Goal: Check status: Check status

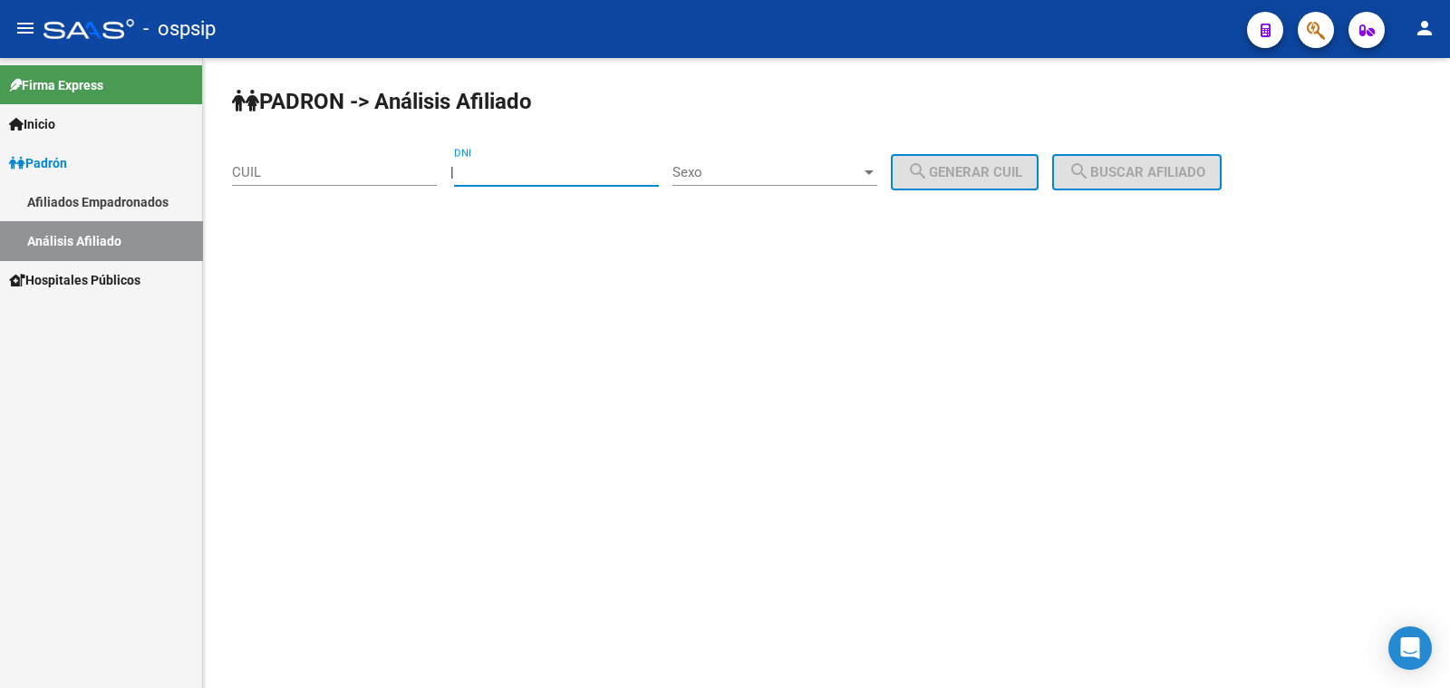
click at [553, 169] on input "DNI" at bounding box center [556, 172] width 205 height 16
paste input "42234665"
type input "42234665"
click at [812, 170] on span "Sexo" at bounding box center [767, 172] width 189 height 16
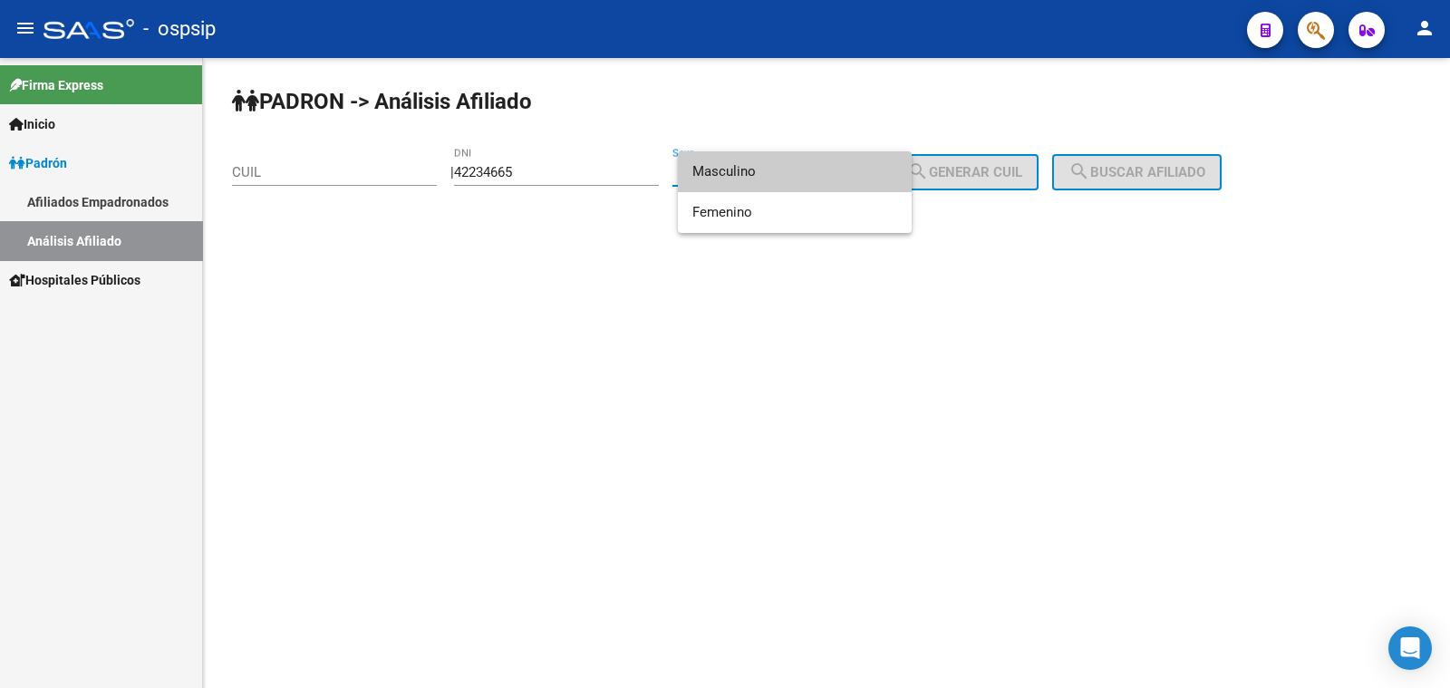
drag, startPoint x: 812, startPoint y: 170, endPoint x: 826, endPoint y: 169, distance: 13.6
click at [812, 169] on span "Masculino" at bounding box center [795, 171] width 205 height 41
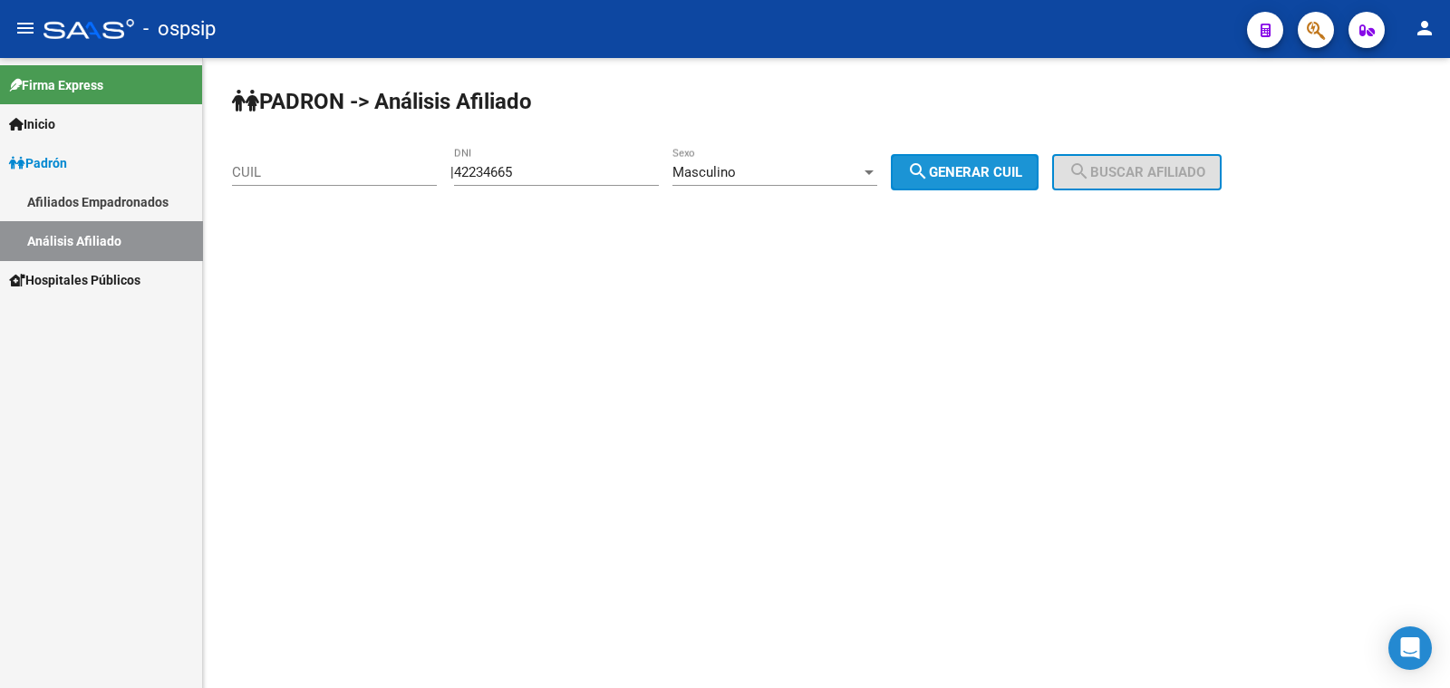
click at [997, 183] on button "search Generar CUIL" at bounding box center [965, 172] width 148 height 36
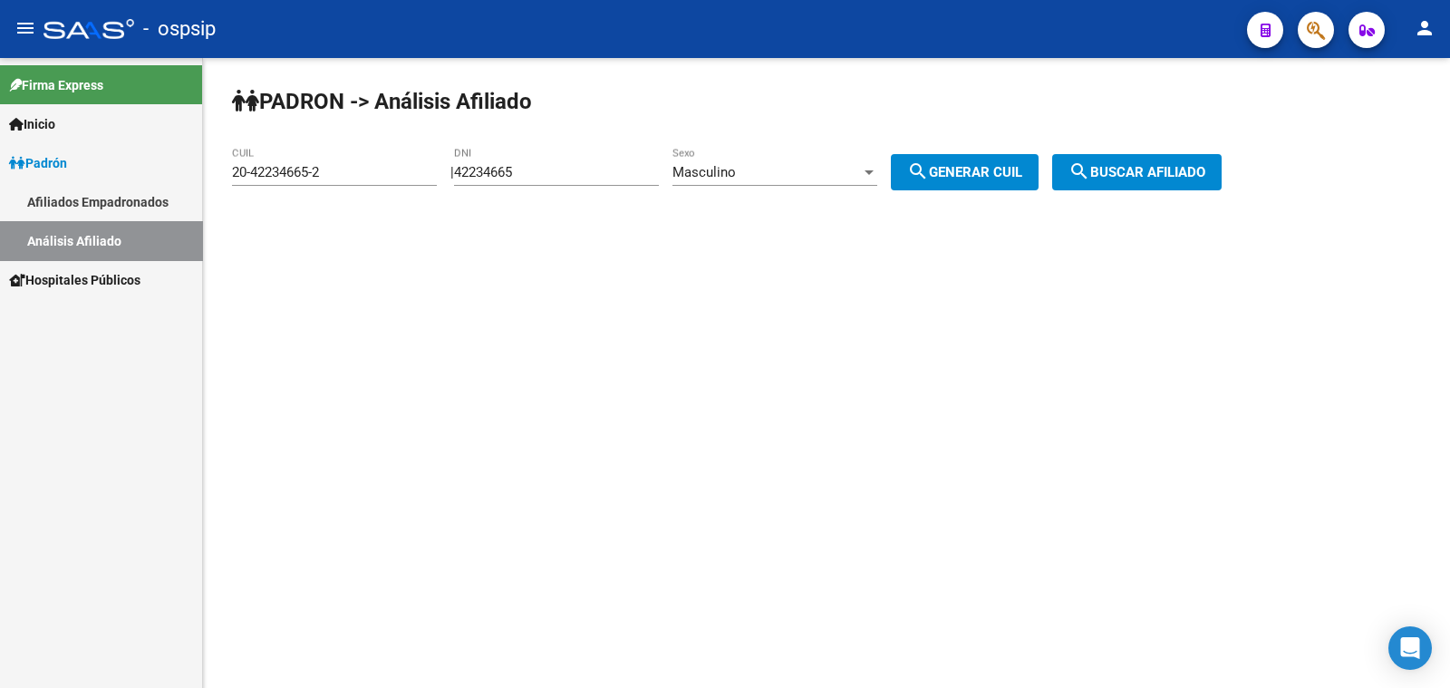
click at [1123, 175] on span "search Buscar afiliado" at bounding box center [1137, 172] width 137 height 16
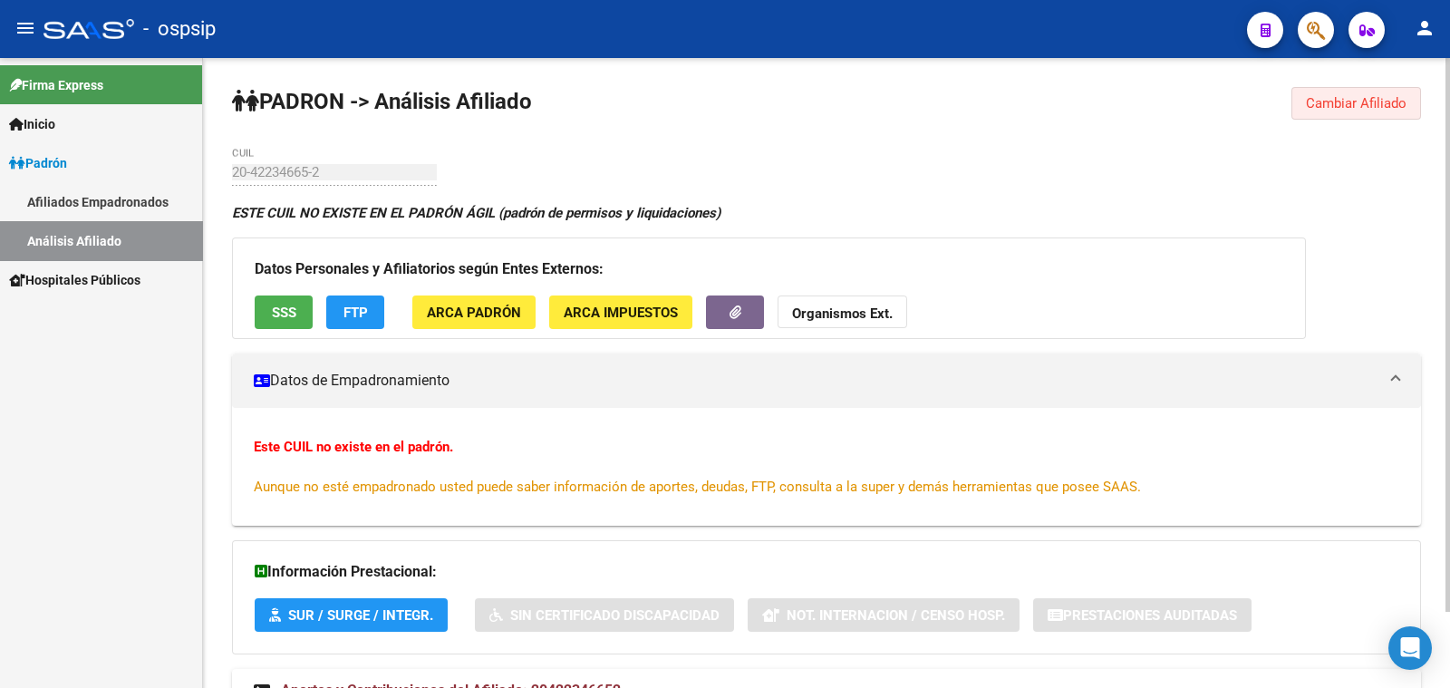
click at [1350, 99] on span "Cambiar Afiliado" at bounding box center [1356, 103] width 101 height 16
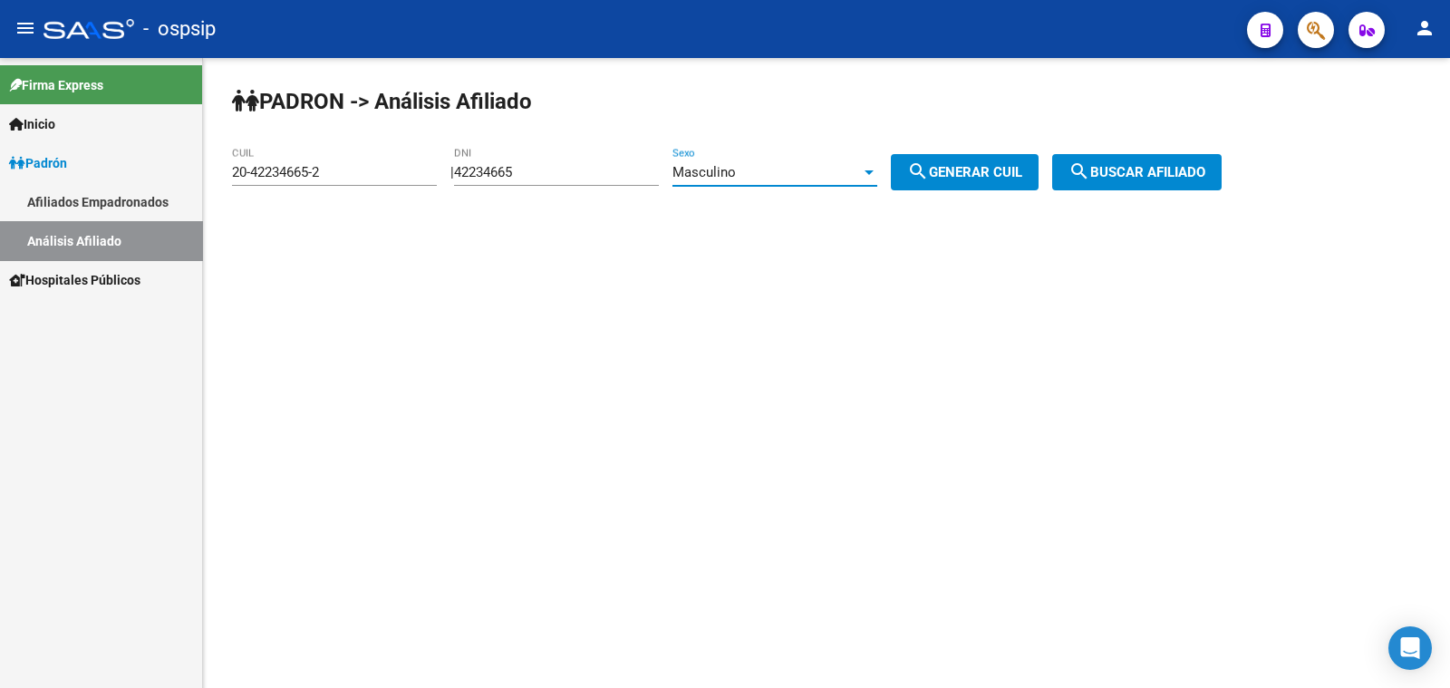
click at [877, 170] on div at bounding box center [869, 172] width 16 height 15
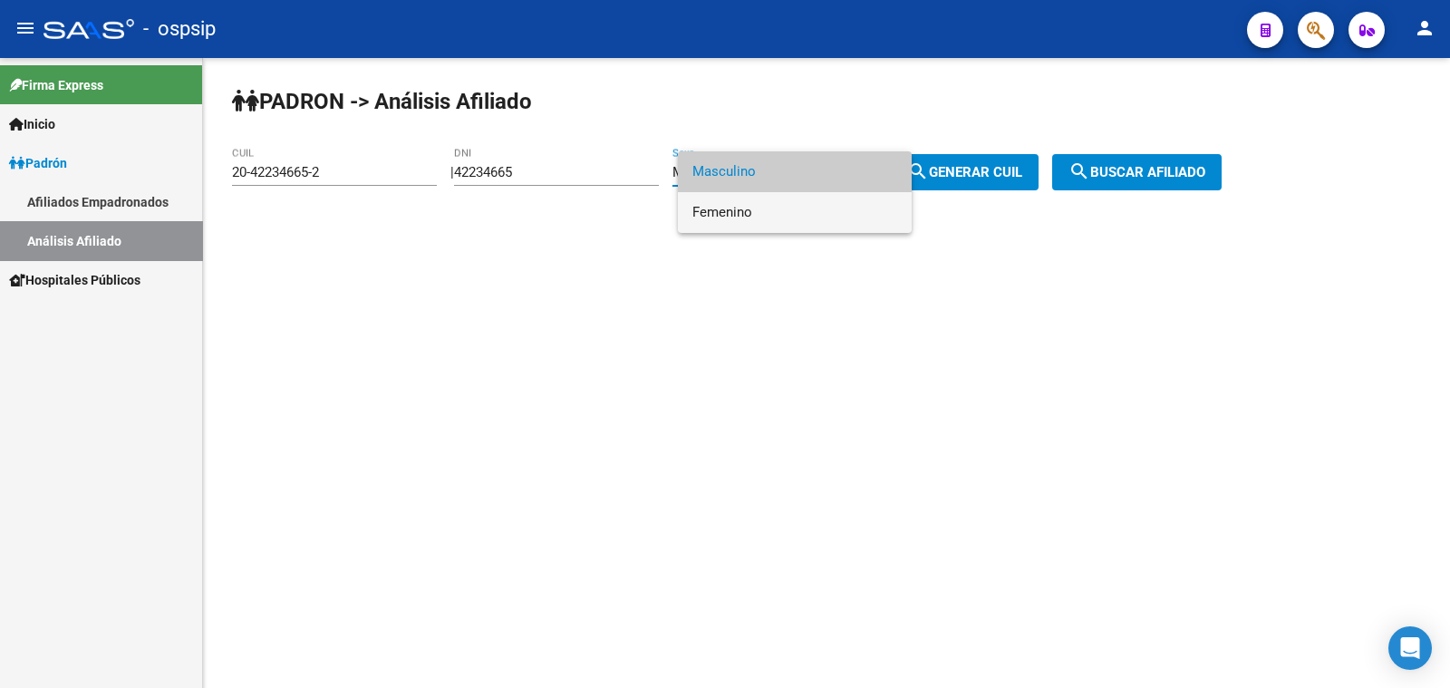
click at [857, 216] on span "Femenino" at bounding box center [795, 212] width 205 height 41
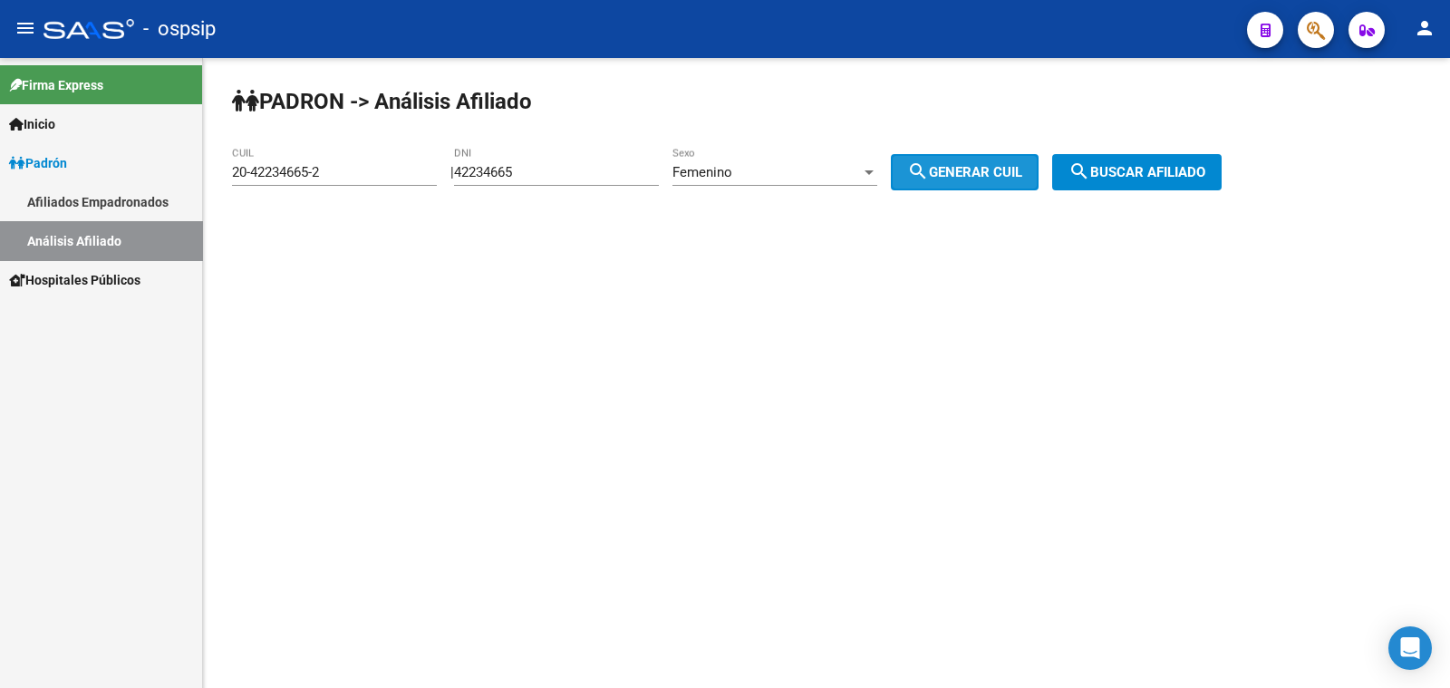
click at [1022, 174] on span "search Generar CUIL" at bounding box center [964, 172] width 115 height 16
type input "27-42234665-7"
click at [1133, 170] on span "search Buscar afiliado" at bounding box center [1137, 172] width 137 height 16
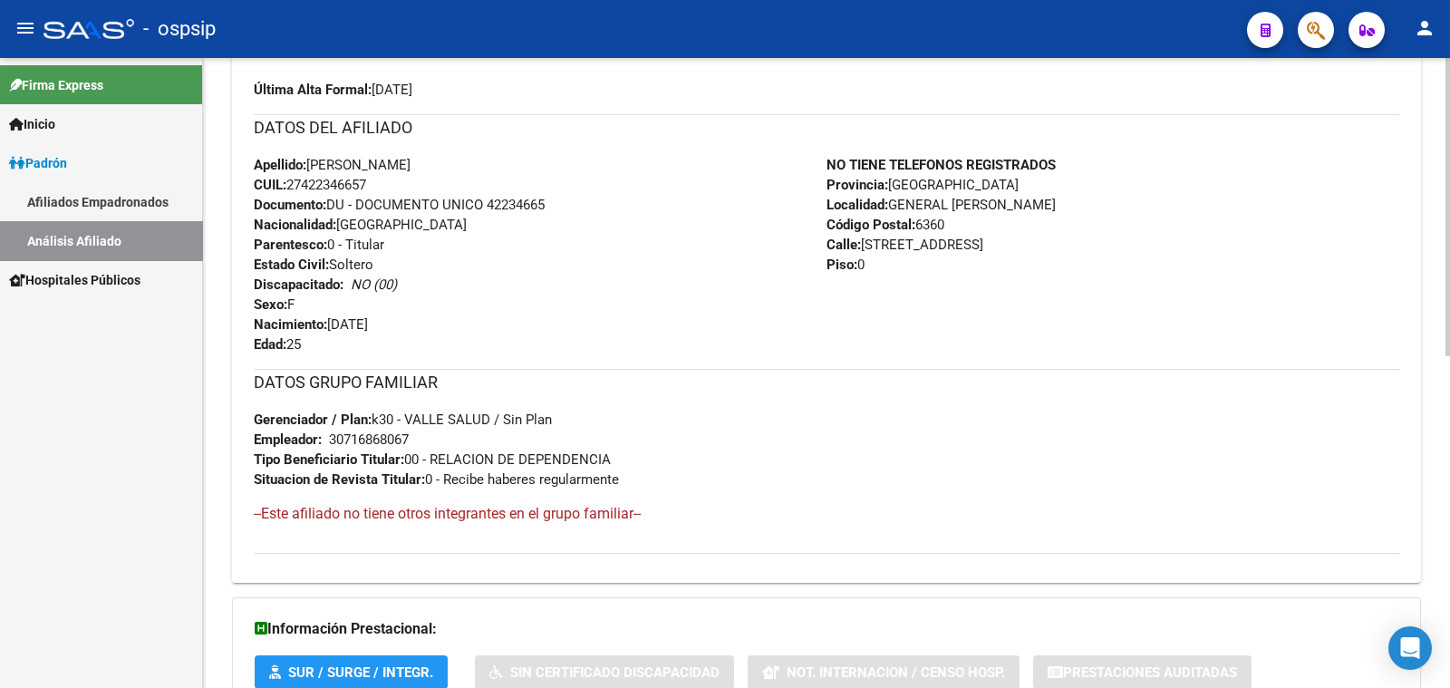
scroll to position [567, 0]
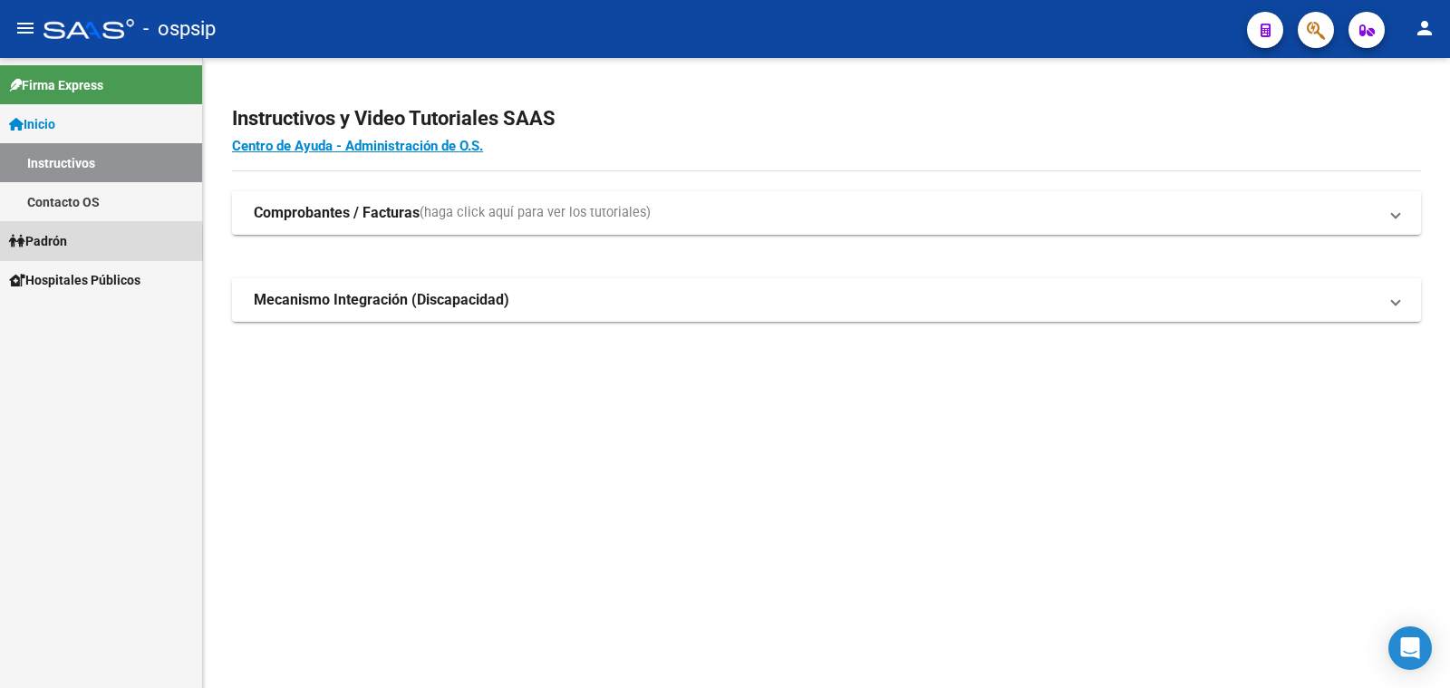
click at [61, 243] on span "Padrón" at bounding box center [38, 241] width 58 height 20
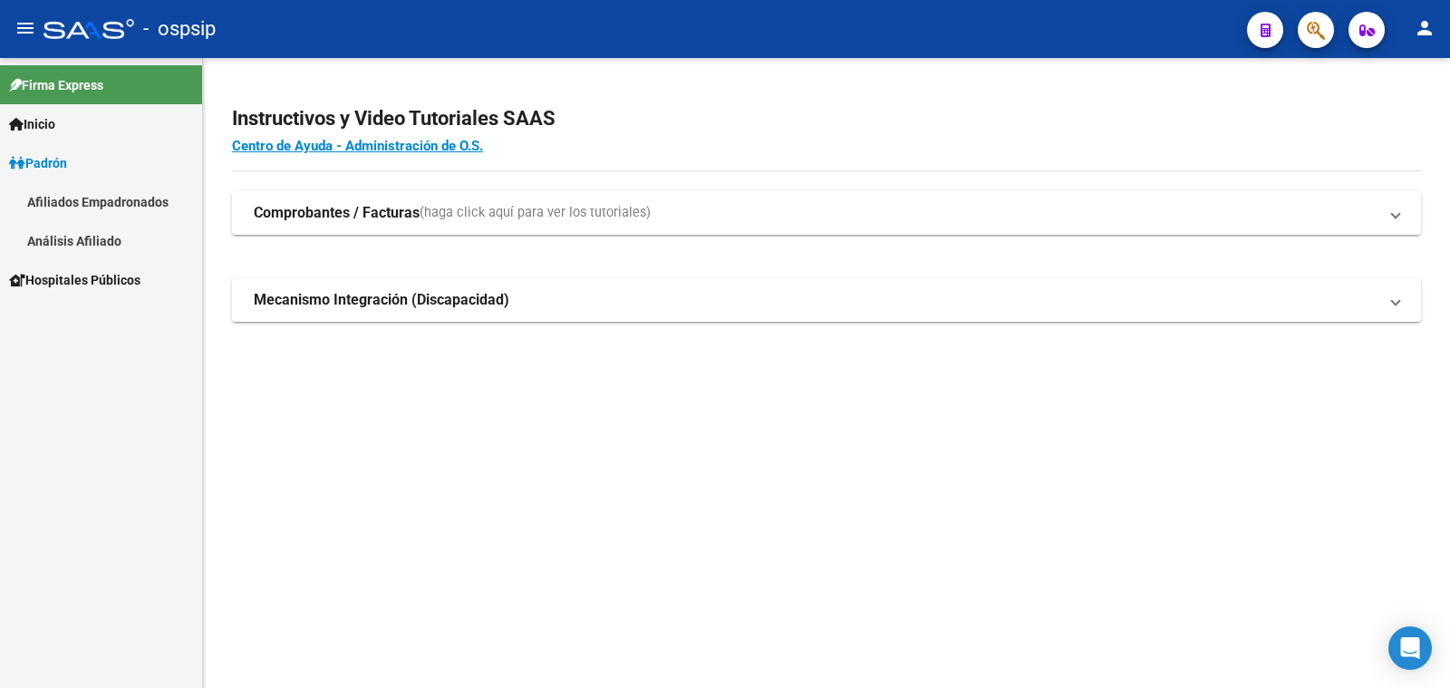
click at [99, 239] on link "Análisis Afiliado" at bounding box center [101, 240] width 202 height 39
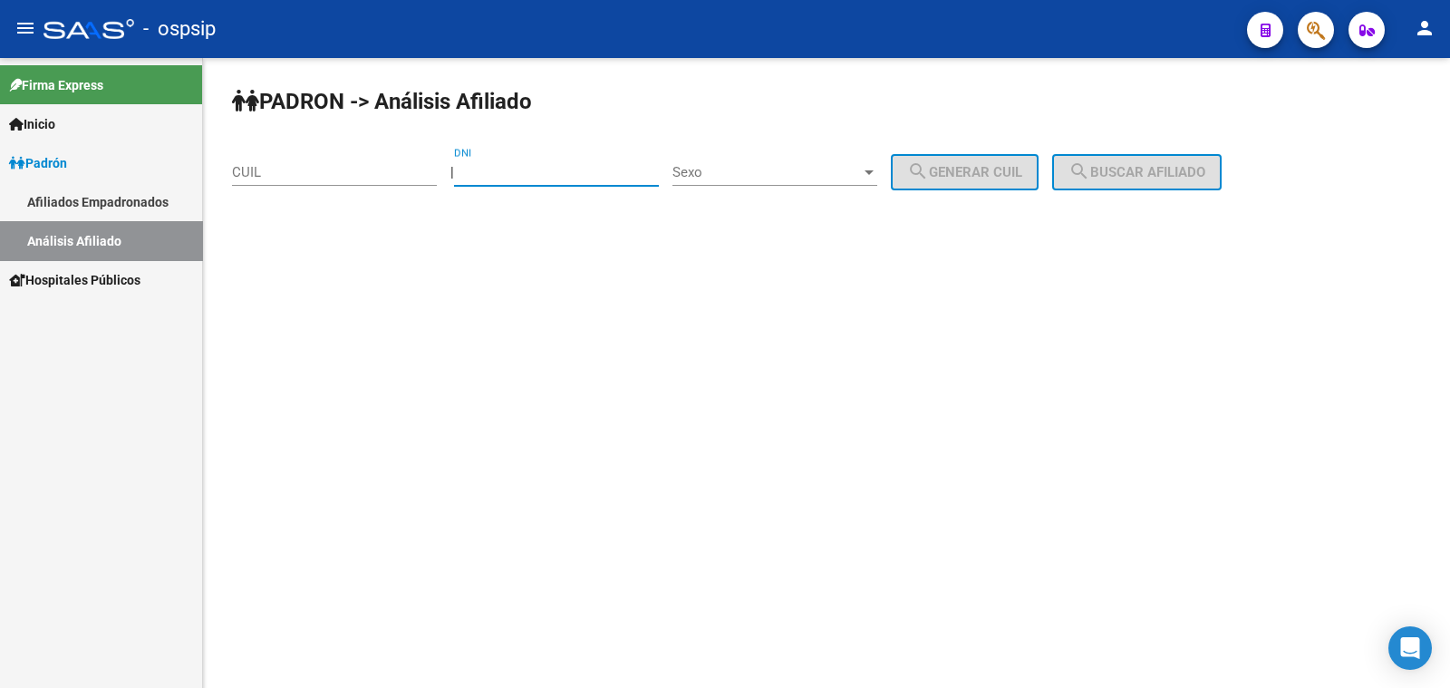
click at [525, 170] on input "DNI" at bounding box center [556, 172] width 205 height 16
type input "18584914"
click at [787, 175] on span "Sexo" at bounding box center [767, 172] width 189 height 16
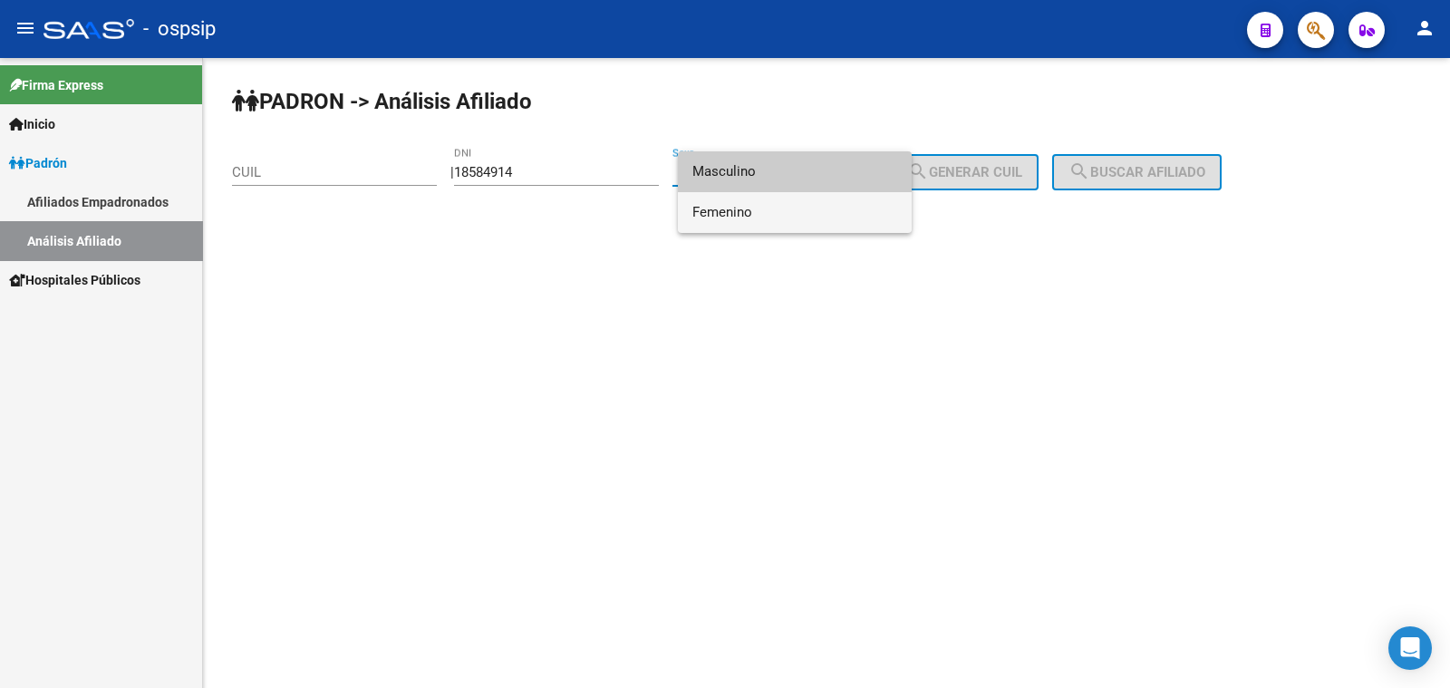
click at [804, 207] on span "Femenino" at bounding box center [795, 212] width 205 height 41
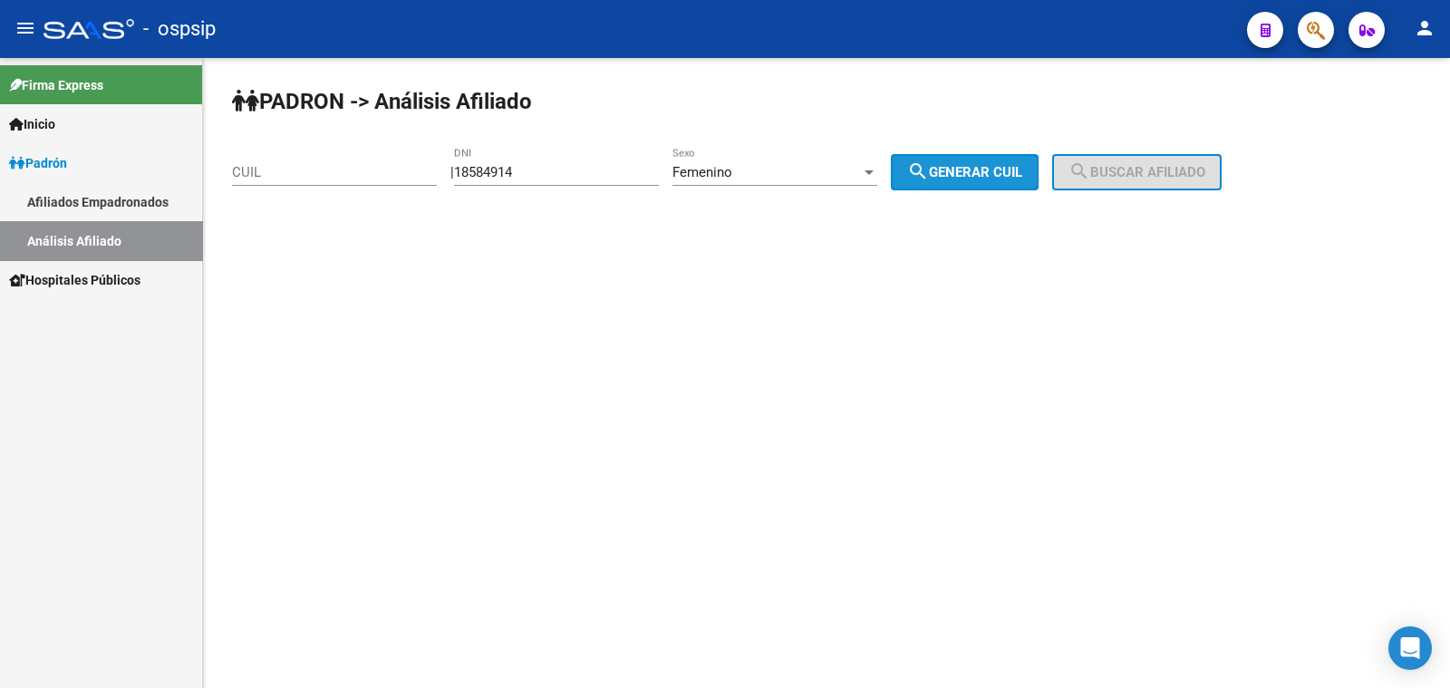
click at [1003, 165] on span "search Generar CUIL" at bounding box center [964, 172] width 115 height 16
type input "27-18584914-2"
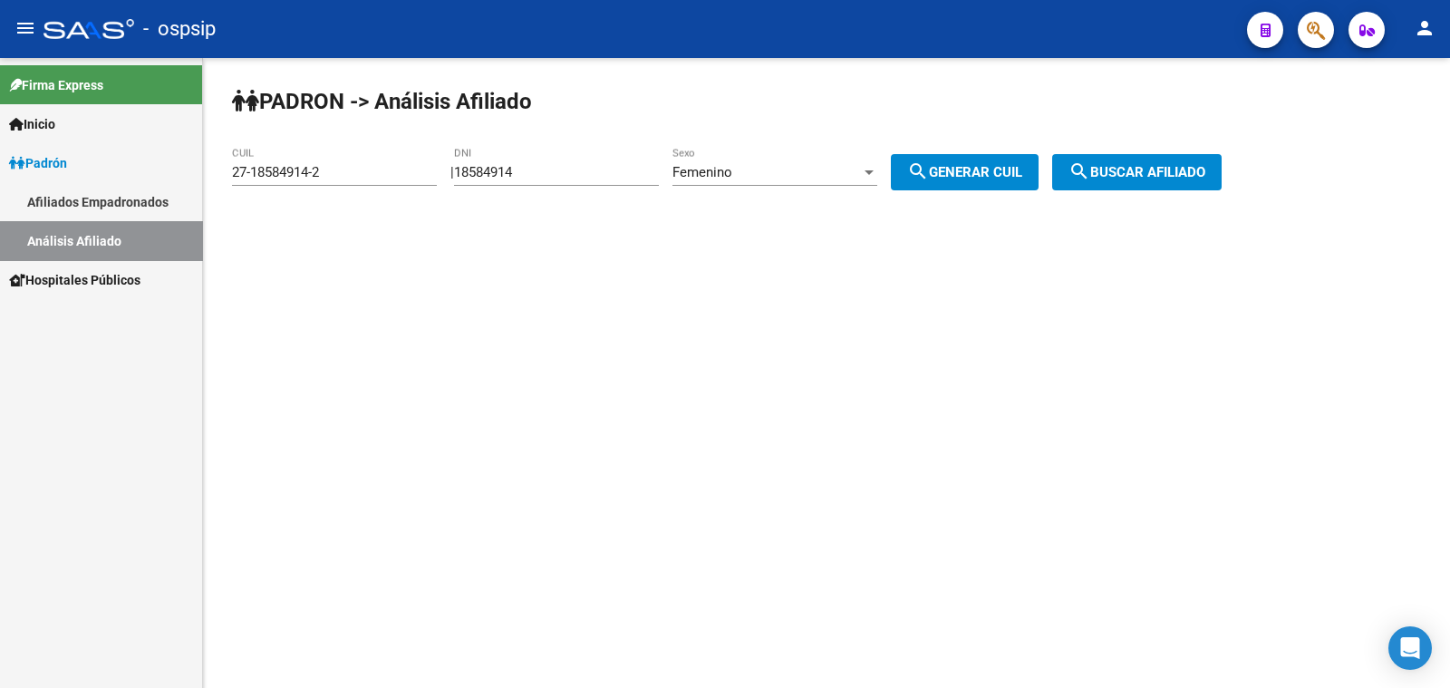
click at [1135, 166] on span "search Buscar afiliado" at bounding box center [1137, 172] width 137 height 16
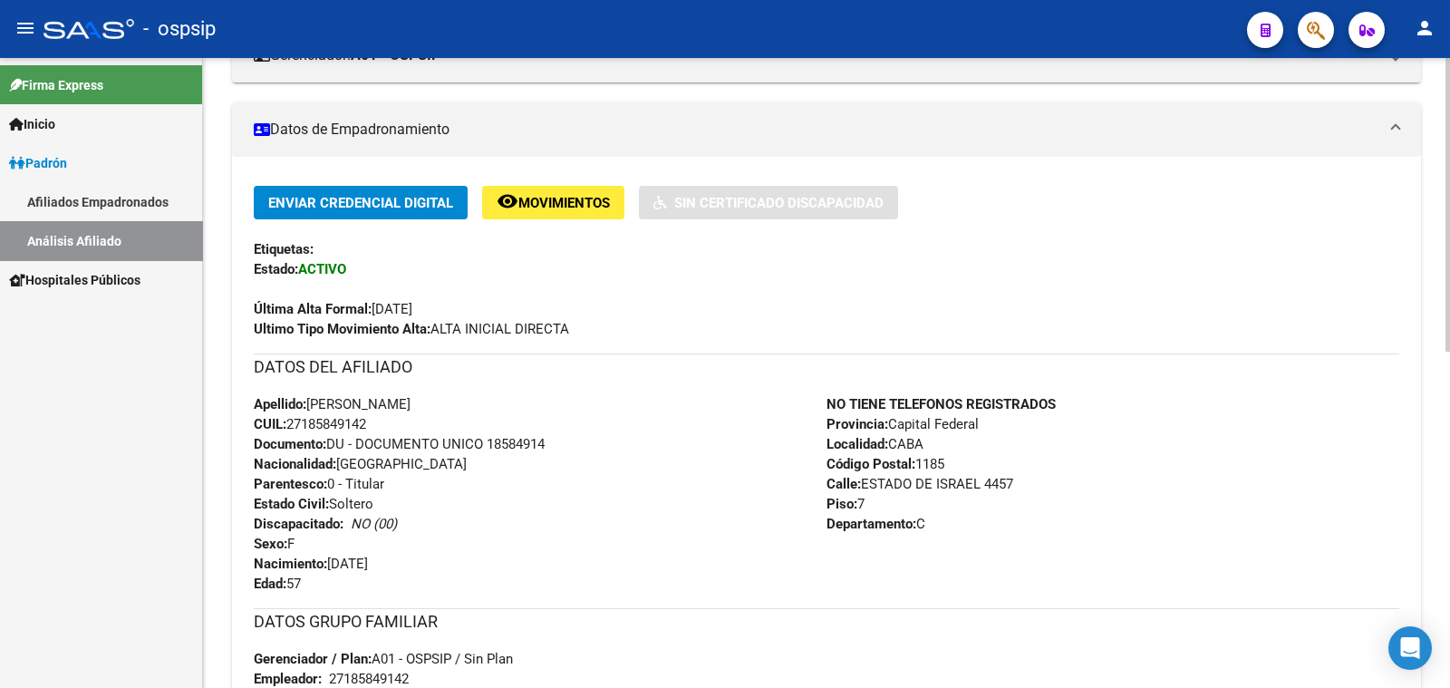
scroll to position [112, 0]
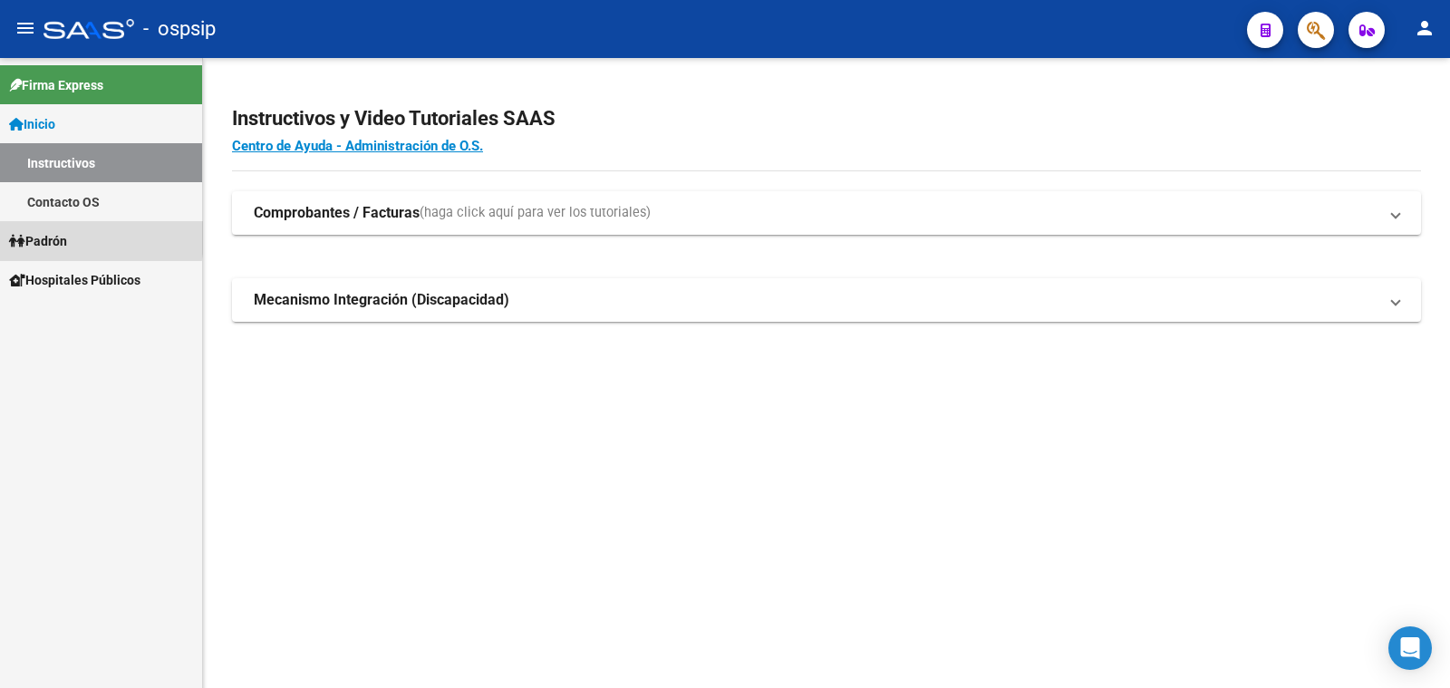
click at [60, 237] on span "Padrón" at bounding box center [38, 241] width 58 height 20
click at [47, 236] on span "Padrón" at bounding box center [38, 241] width 58 height 20
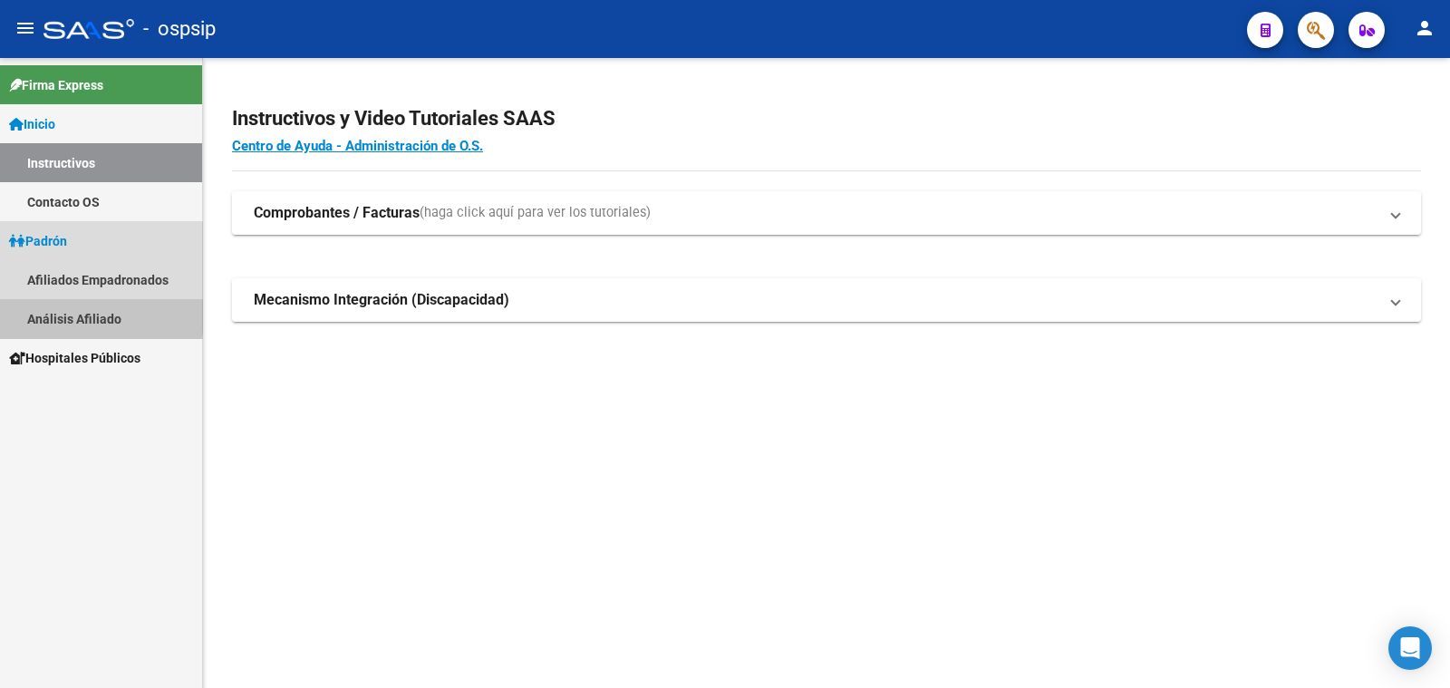
click at [74, 316] on link "Análisis Afiliado" at bounding box center [101, 318] width 202 height 39
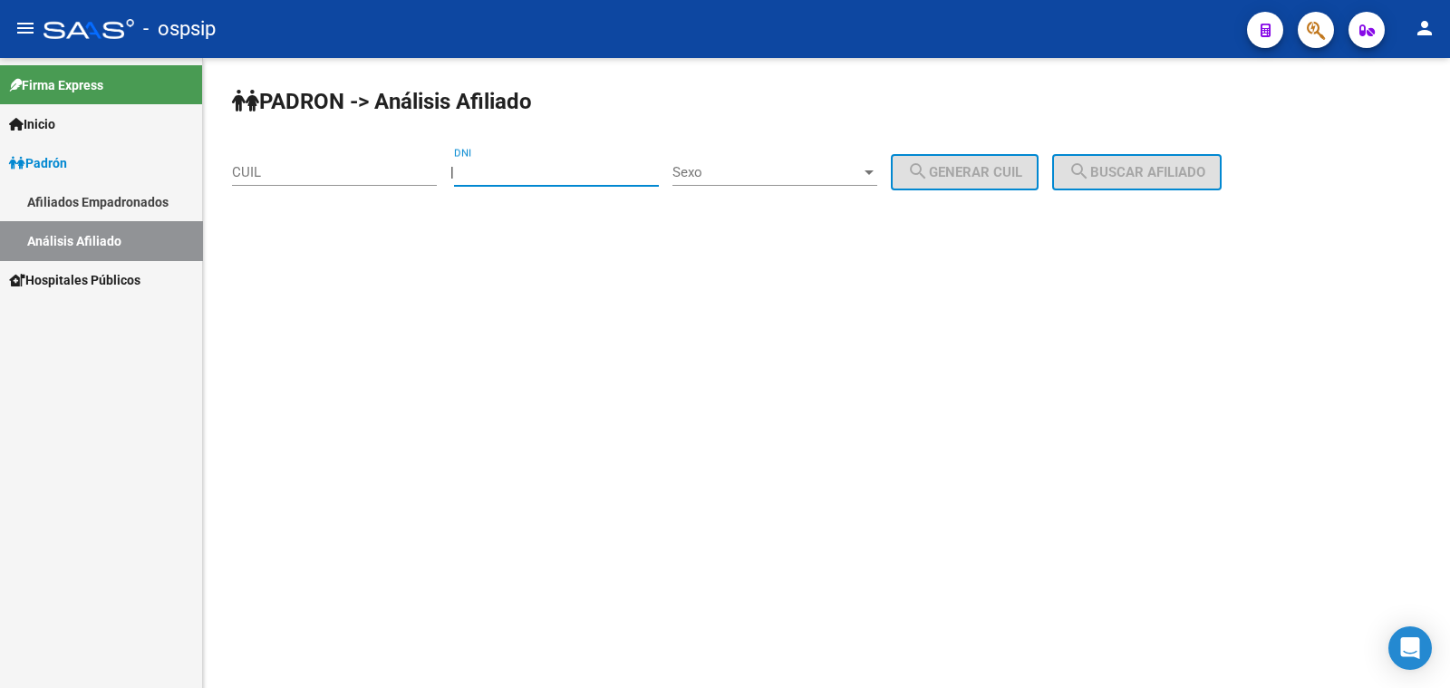
click at [507, 170] on input "DNI" at bounding box center [556, 172] width 205 height 16
paste input "55437429"
type input "55437429"
click at [790, 170] on span "Sexo" at bounding box center [767, 172] width 189 height 16
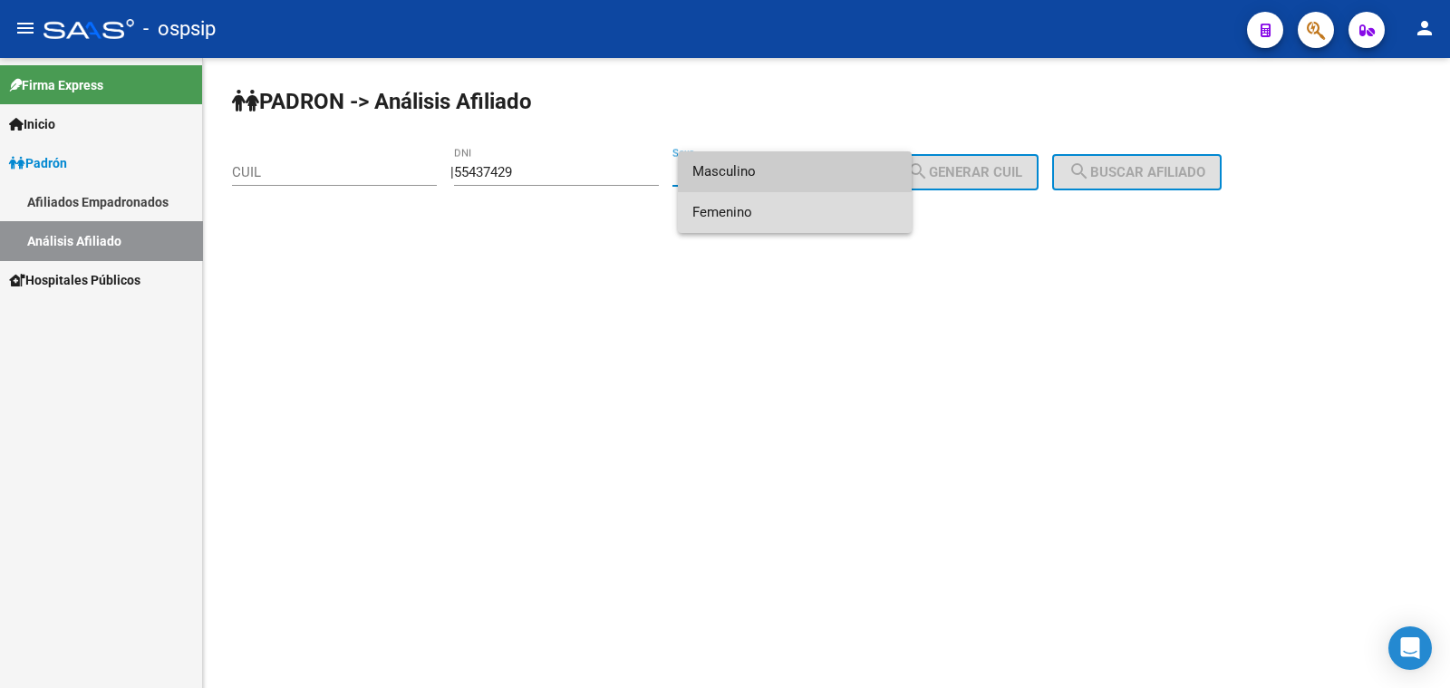
drag, startPoint x: 809, startPoint y: 208, endPoint x: 947, endPoint y: 214, distance: 137.9
click at [819, 208] on span "Femenino" at bounding box center [795, 212] width 205 height 41
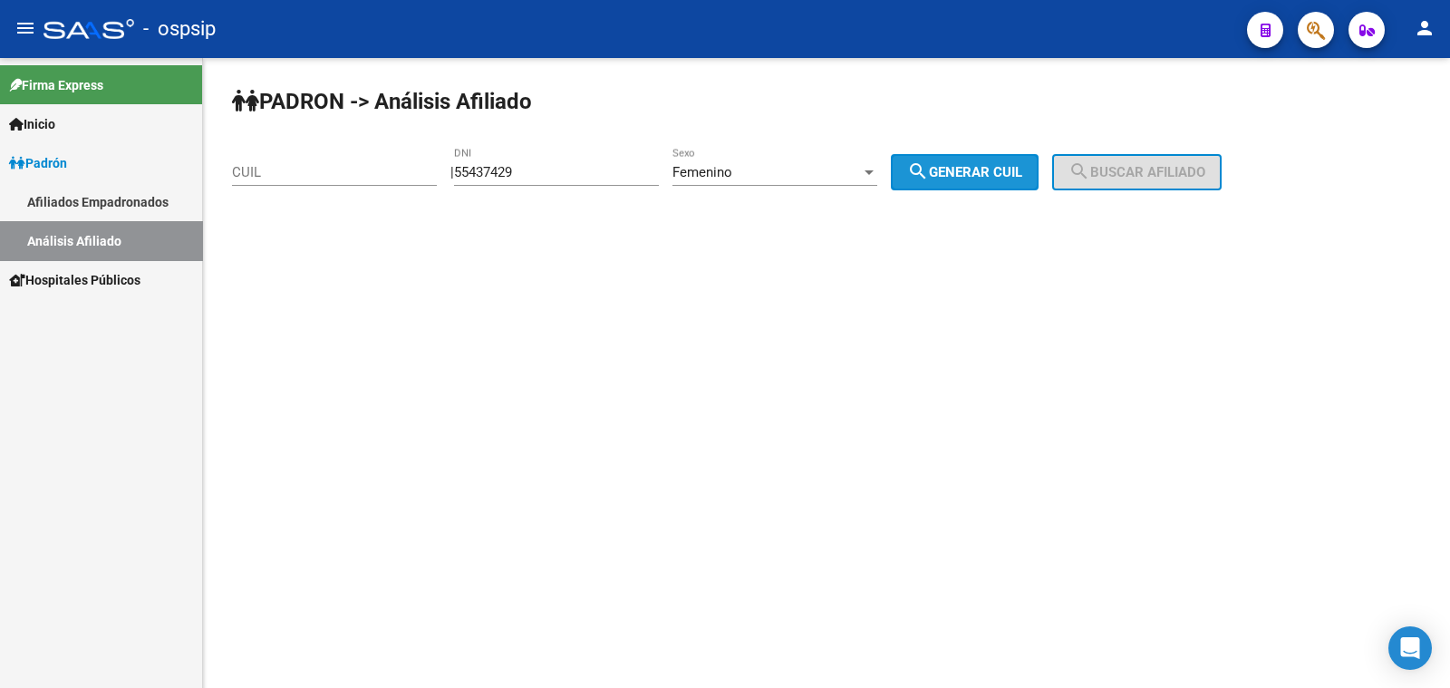
click at [992, 179] on span "search Generar CUIL" at bounding box center [964, 172] width 115 height 16
type input "27-55437429-3"
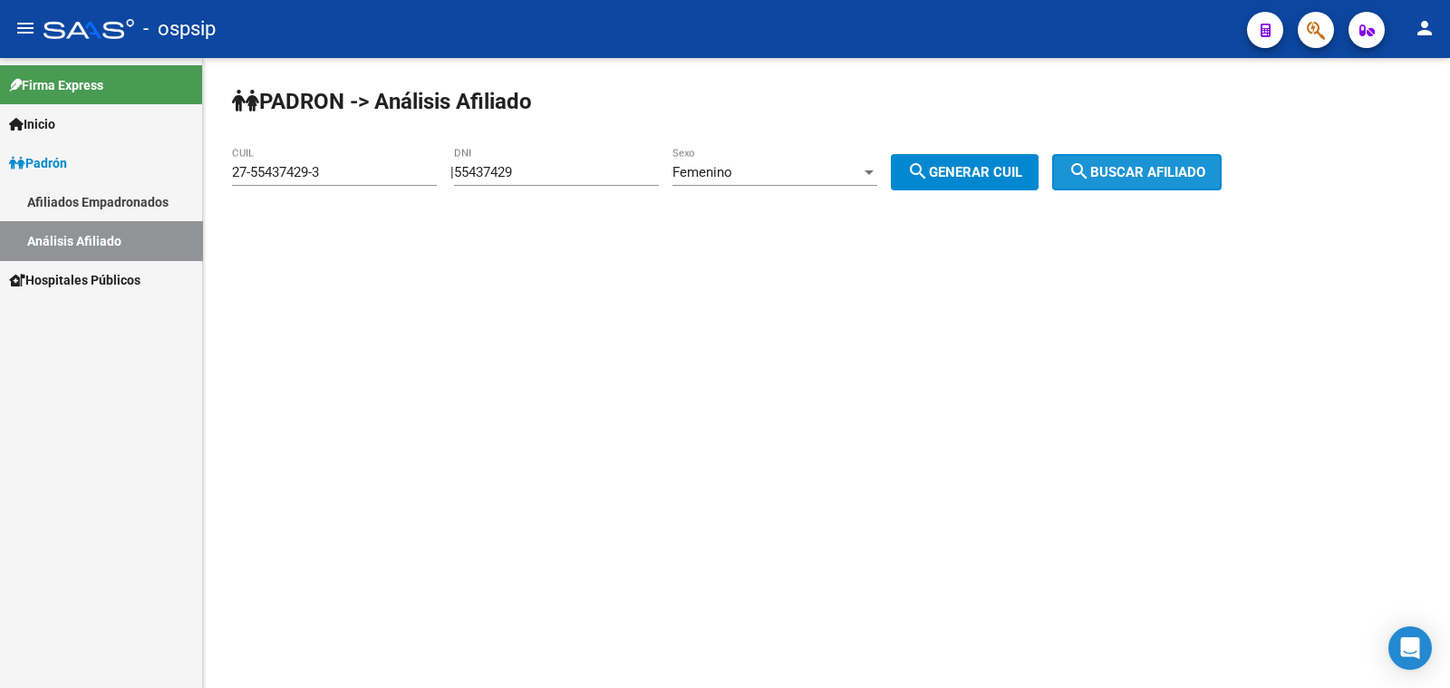
click at [1118, 166] on span "search Buscar afiliado" at bounding box center [1137, 172] width 137 height 16
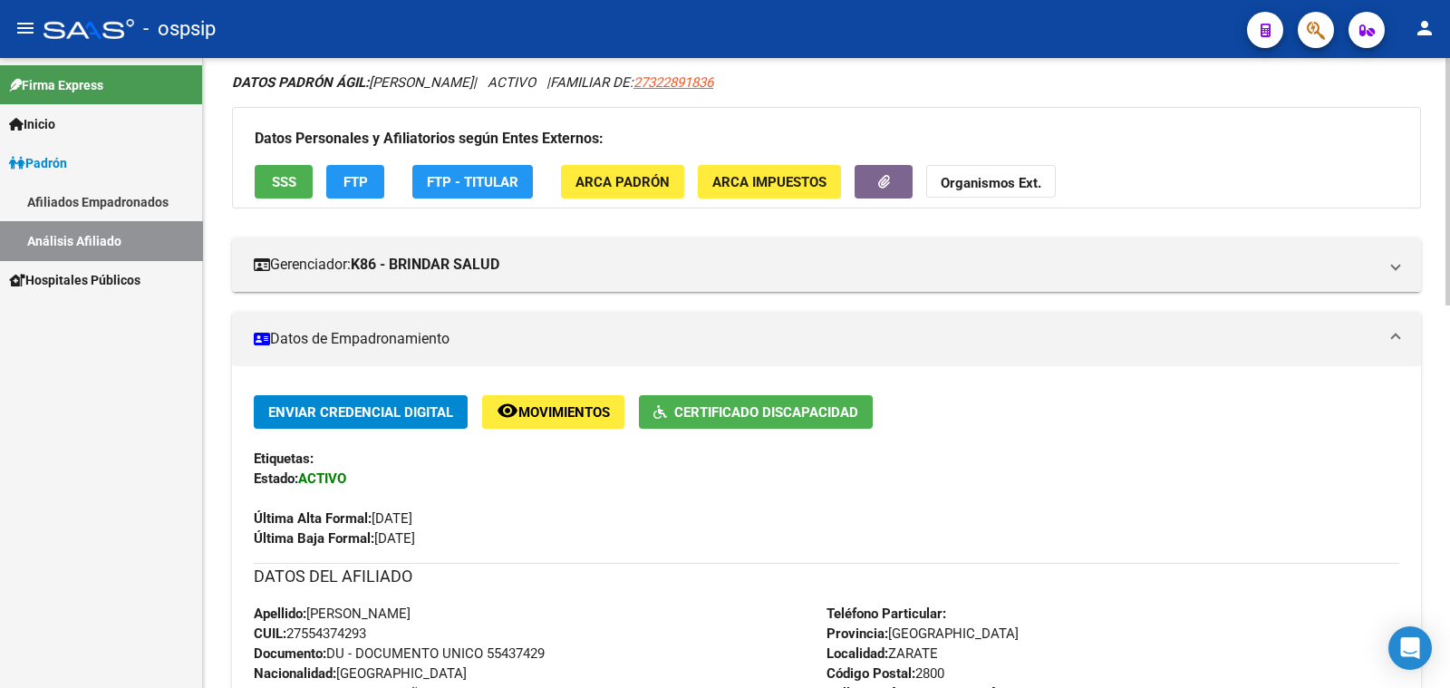
scroll to position [112, 0]
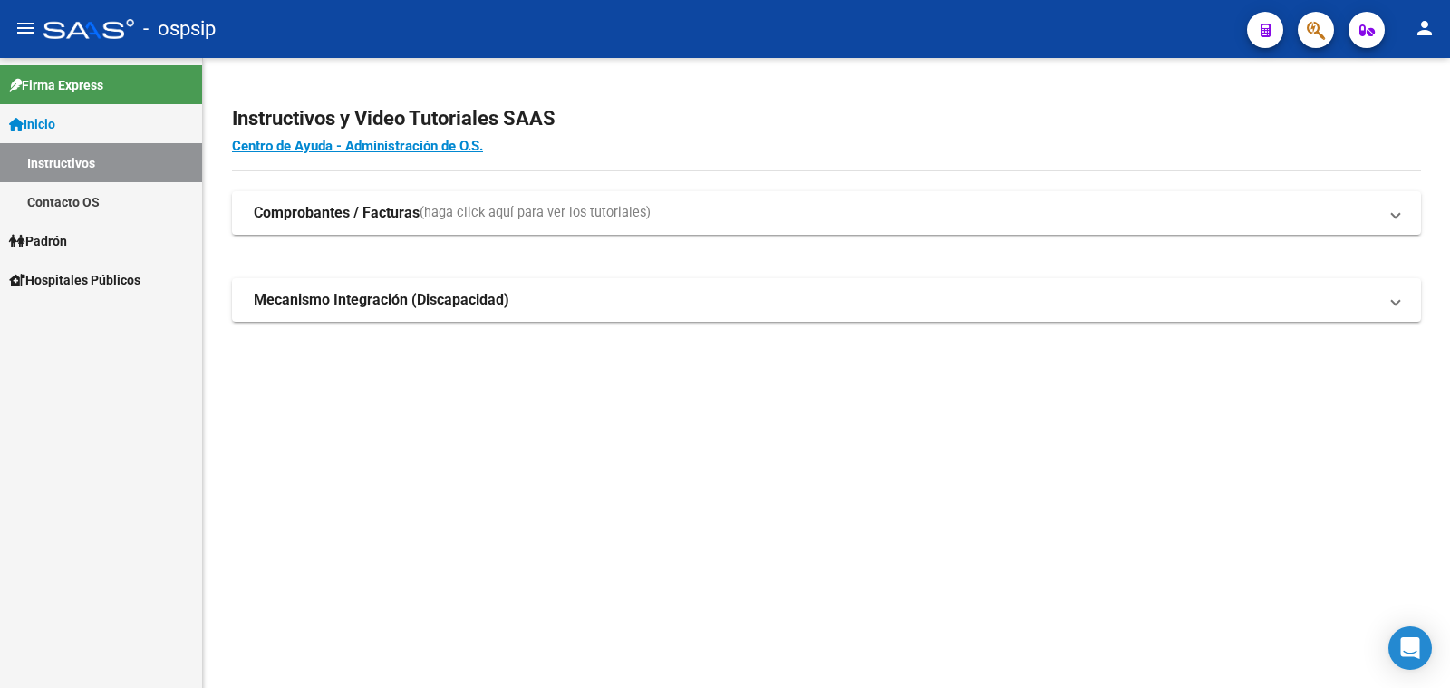
click at [77, 242] on link "Padrón" at bounding box center [101, 240] width 202 height 39
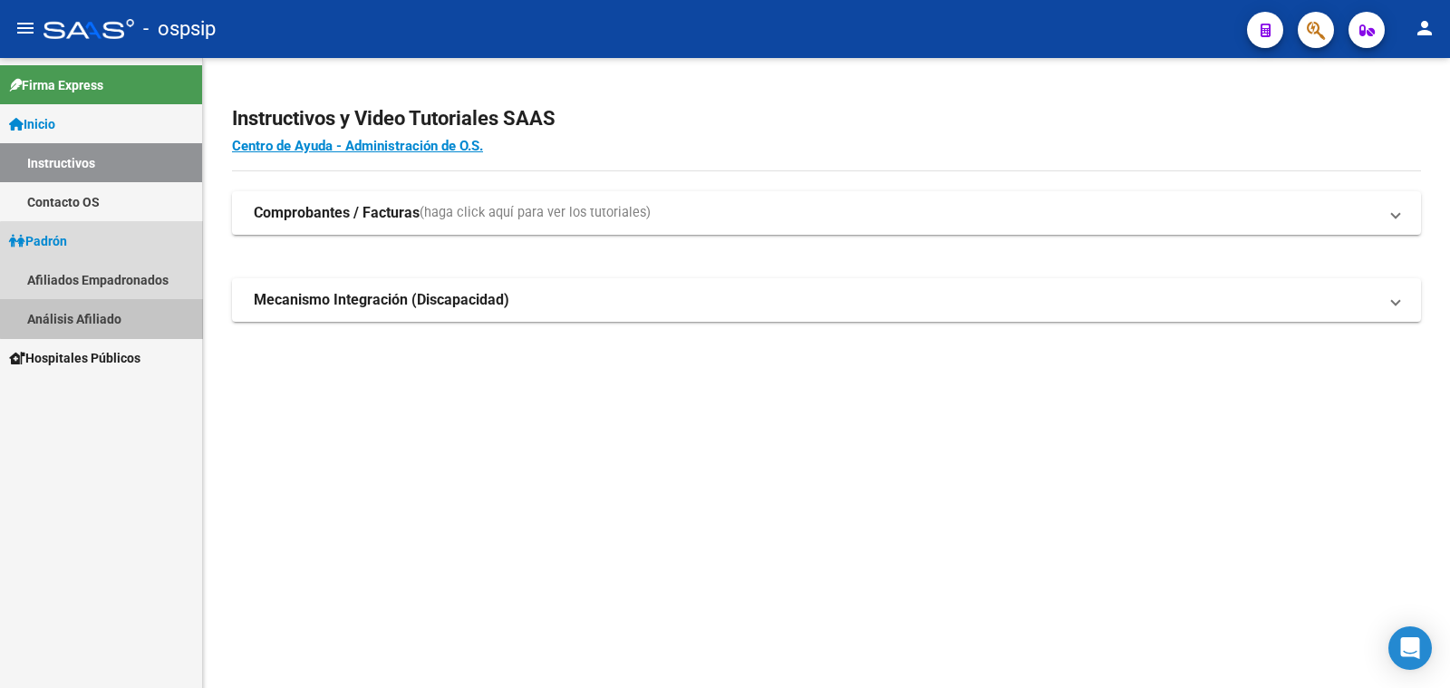
click at [104, 315] on link "Análisis Afiliado" at bounding box center [101, 318] width 202 height 39
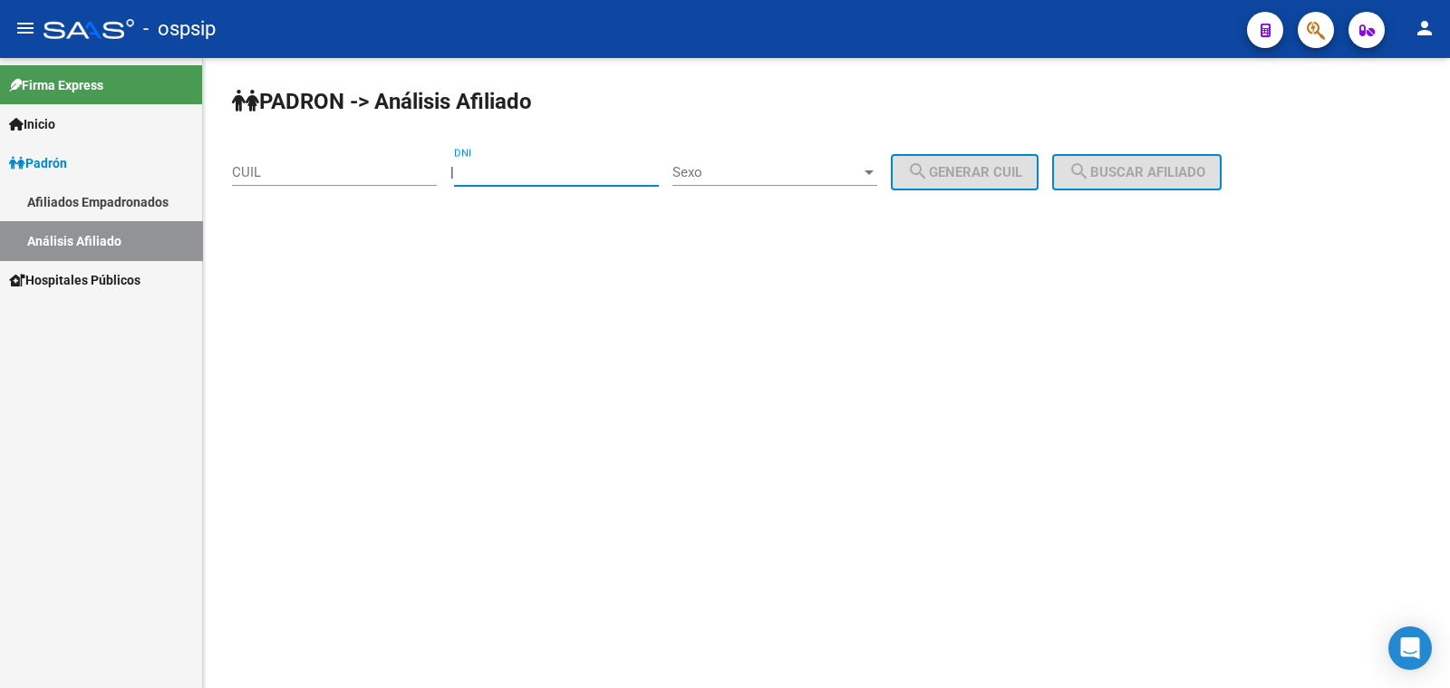
click at [488, 168] on input "DNI" at bounding box center [556, 172] width 205 height 16
type input "39436937"
click at [808, 171] on span "Sexo" at bounding box center [767, 172] width 189 height 16
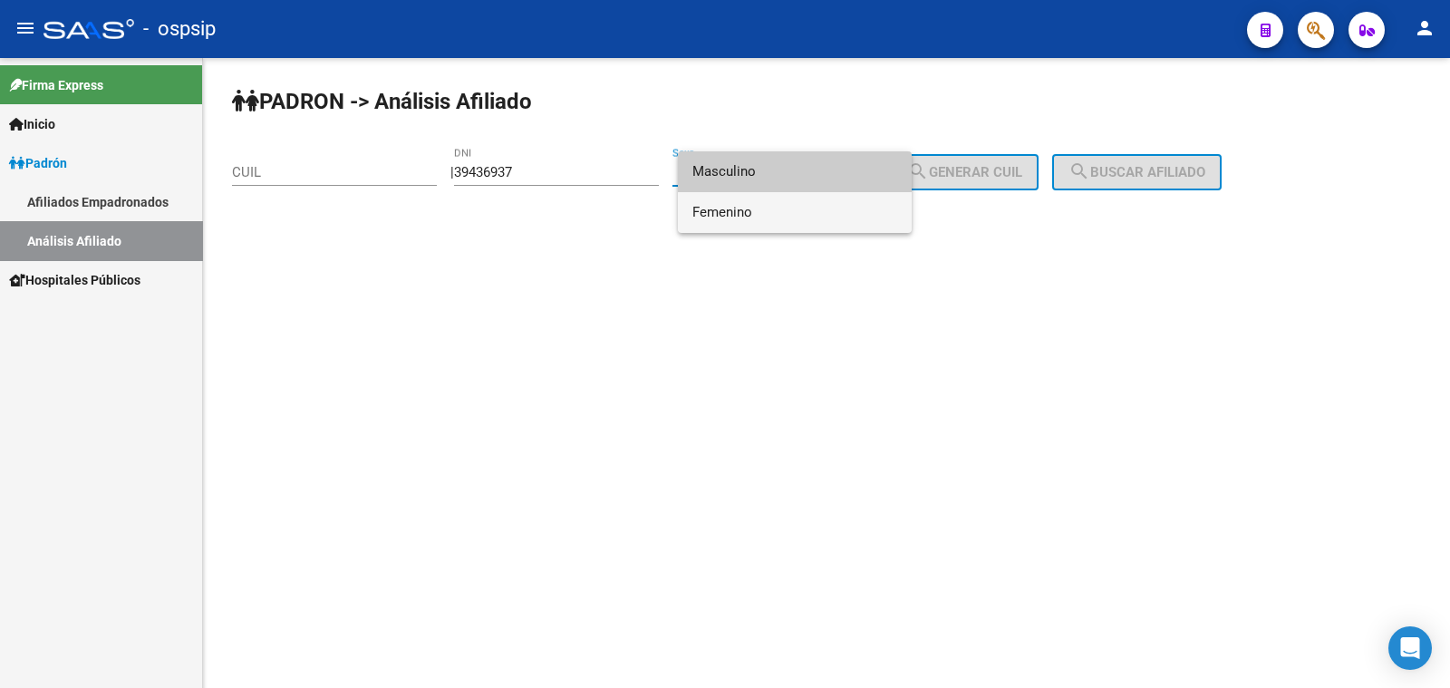
click at [799, 201] on span "Femenino" at bounding box center [795, 212] width 205 height 41
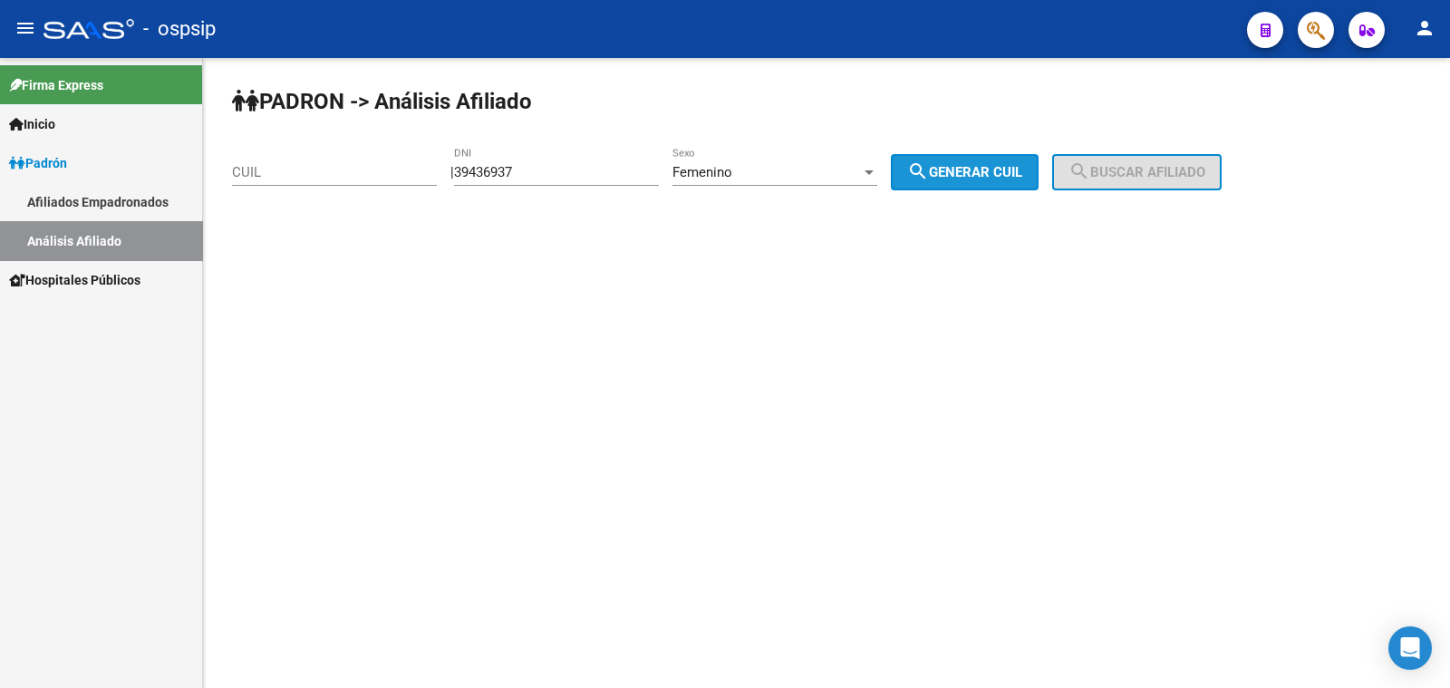
click at [976, 169] on span "search Generar CUIL" at bounding box center [964, 172] width 115 height 16
type input "27-39436937-9"
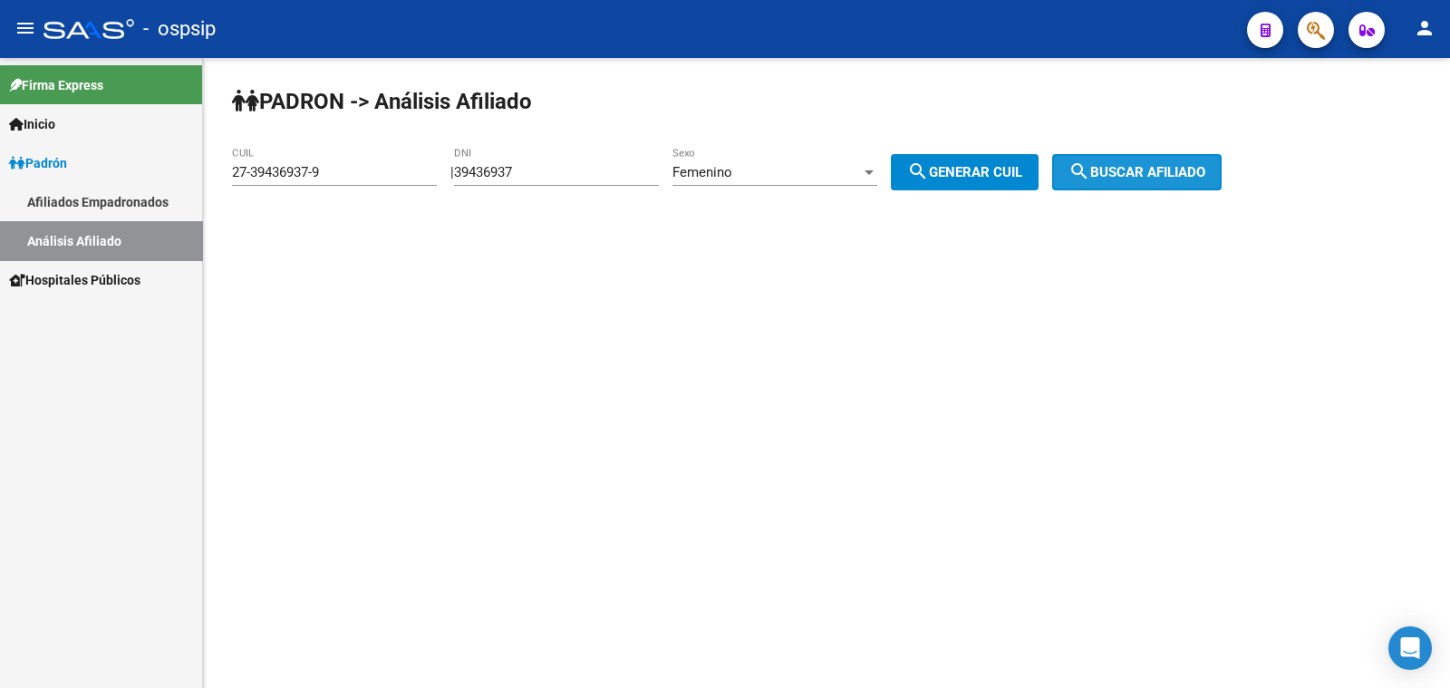
click at [1160, 173] on span "search Buscar afiliado" at bounding box center [1137, 172] width 137 height 16
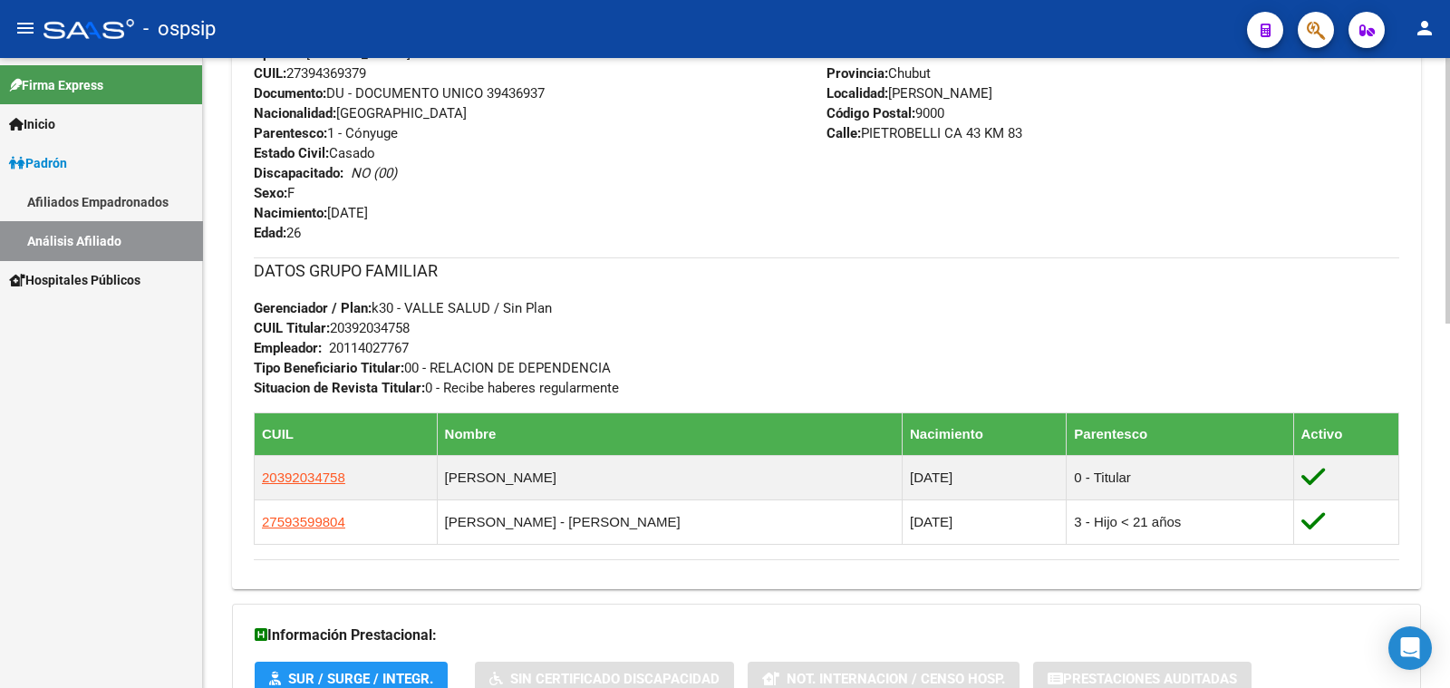
scroll to position [409, 0]
